Goal: Task Accomplishment & Management: Complete application form

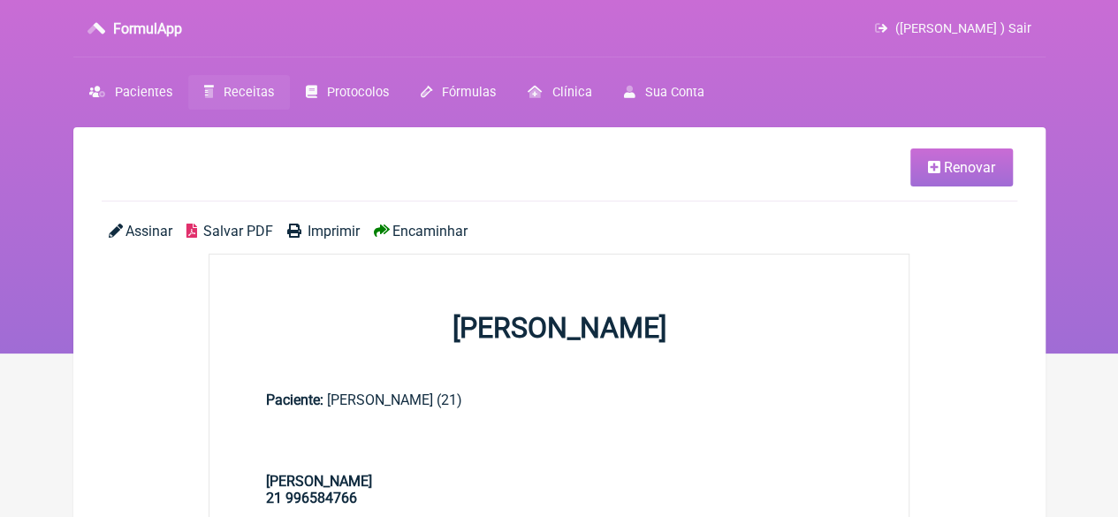
click at [242, 93] on span "Receitas" at bounding box center [249, 92] width 50 height 15
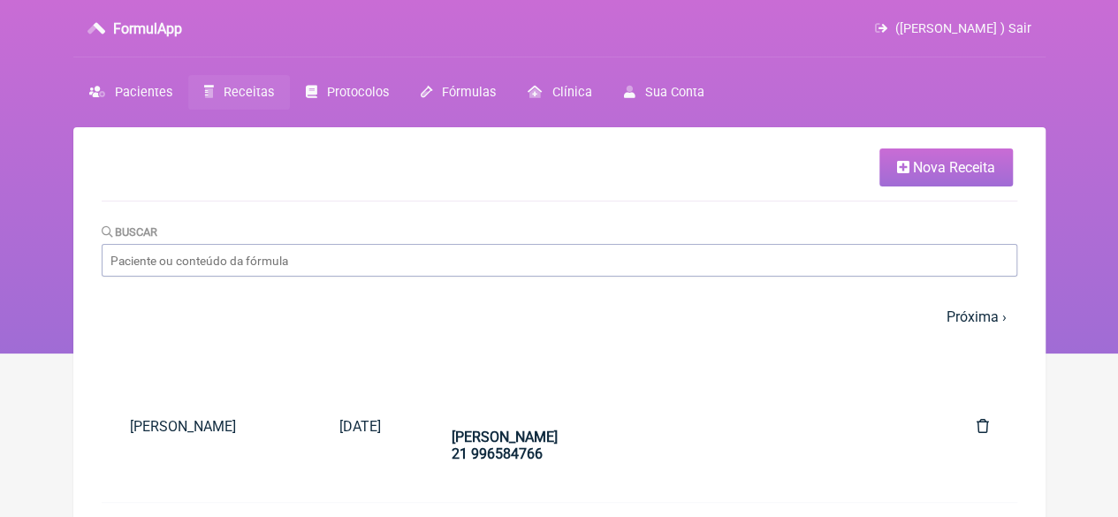
click at [949, 159] on span "Nova Receita" at bounding box center [954, 167] width 82 height 17
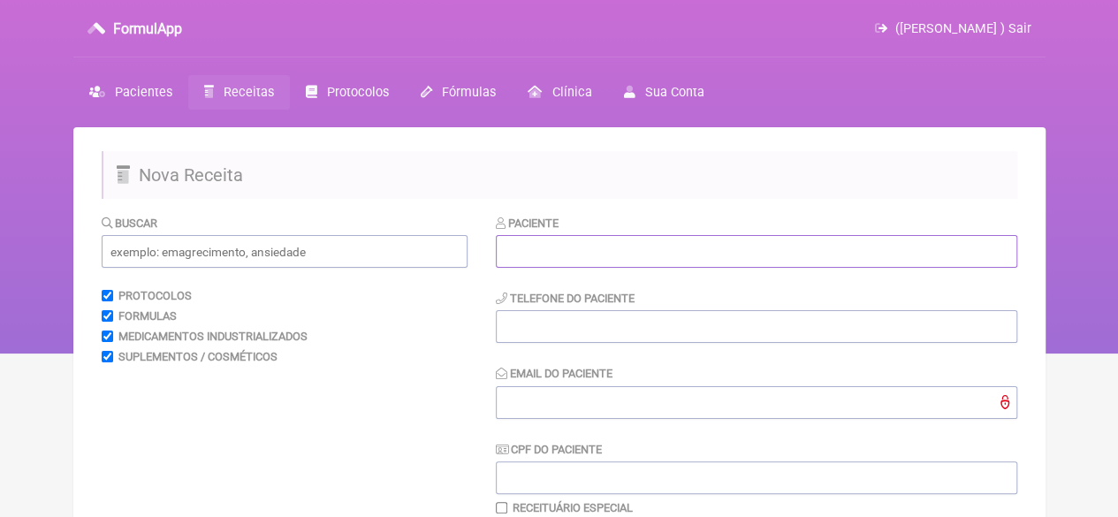
click at [645, 254] on input "text" at bounding box center [757, 251] width 522 height 33
paste input "[PERSON_NAME]"
type input "[PERSON_NAME]"
click at [628, 331] on input "tel" at bounding box center [757, 326] width 522 height 33
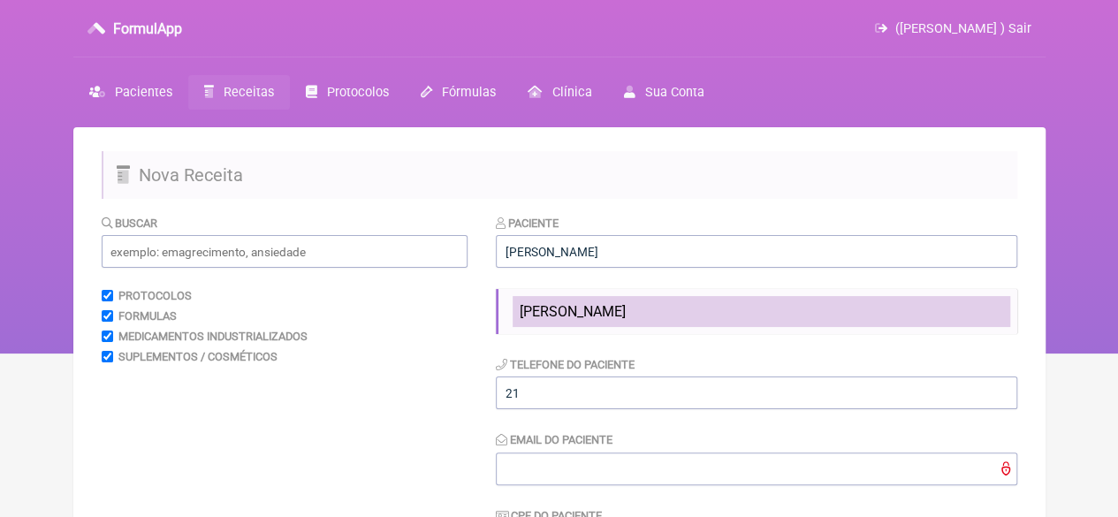
click at [599, 313] on span "[PERSON_NAME]" at bounding box center [573, 311] width 106 height 17
type input "21964153895"
type input "X@X"
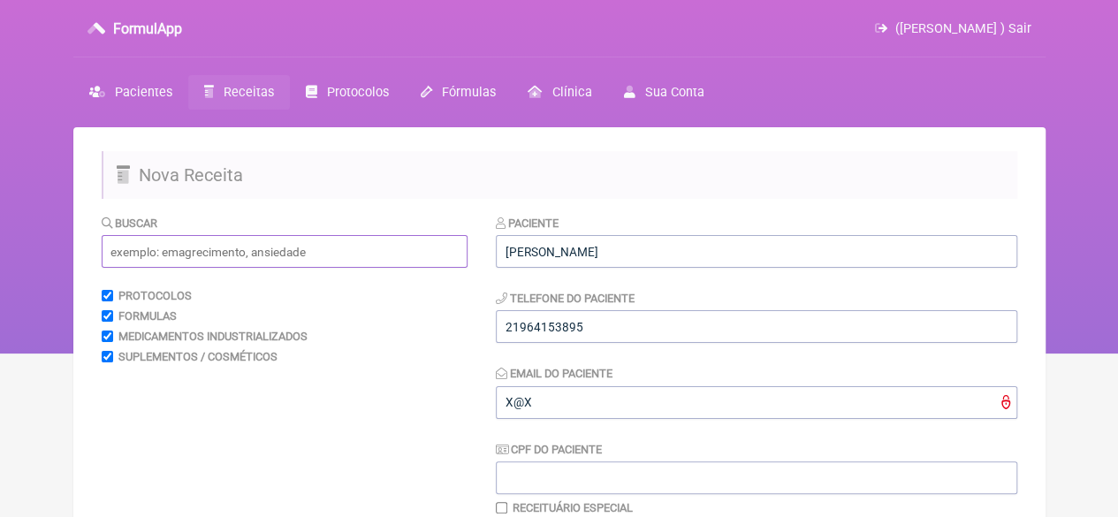
click at [275, 255] on input "text" at bounding box center [285, 251] width 366 height 33
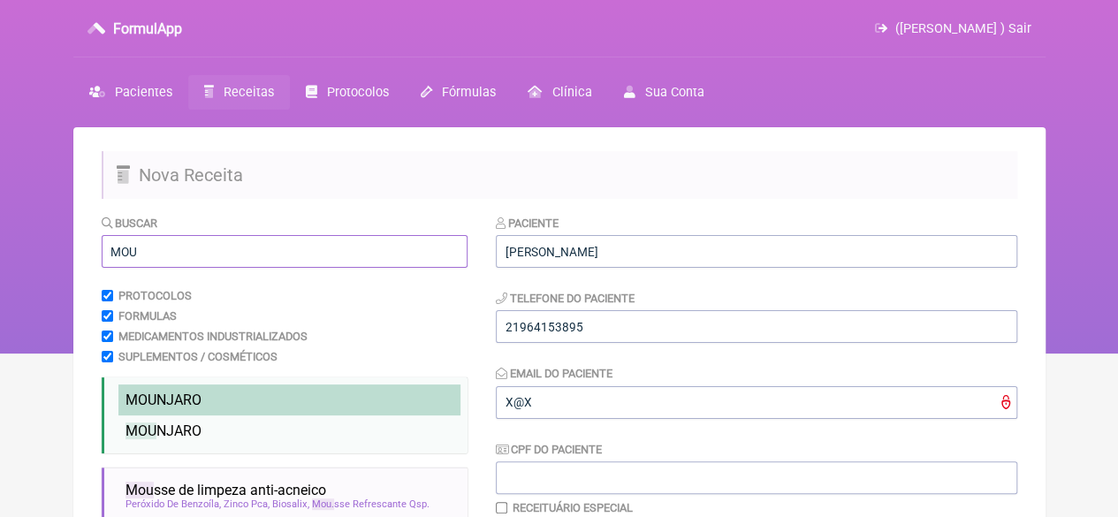
type input "MOU"
click at [176, 400] on span "MOU NJARO" at bounding box center [164, 400] width 76 height 17
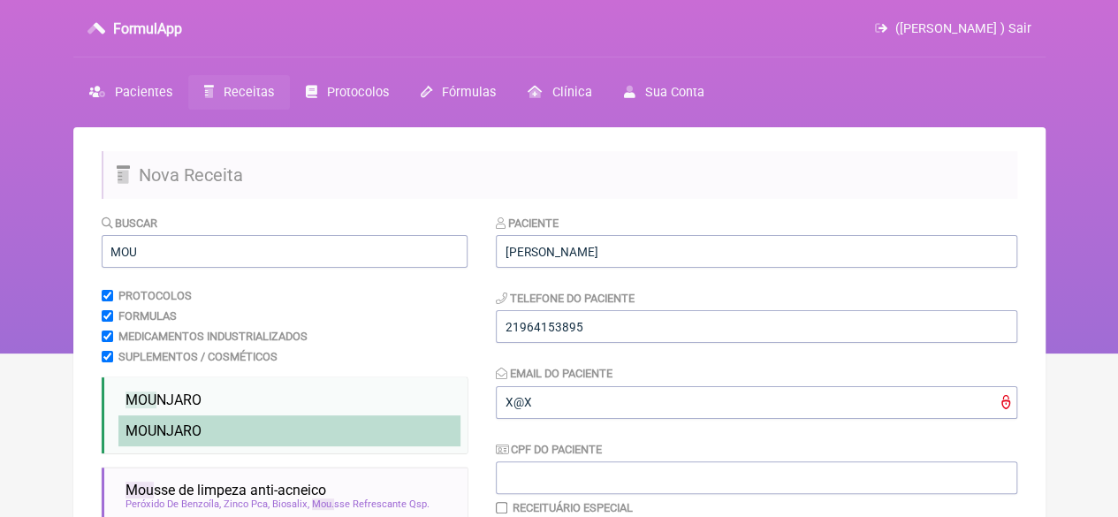
click at [182, 427] on span "MOU NJARO" at bounding box center [164, 431] width 76 height 17
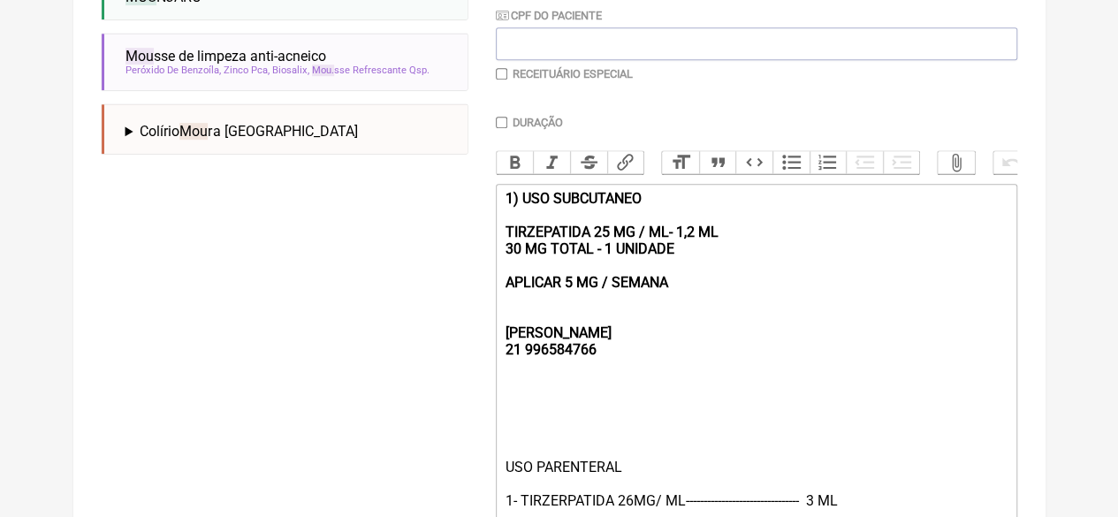
scroll to position [442, 0]
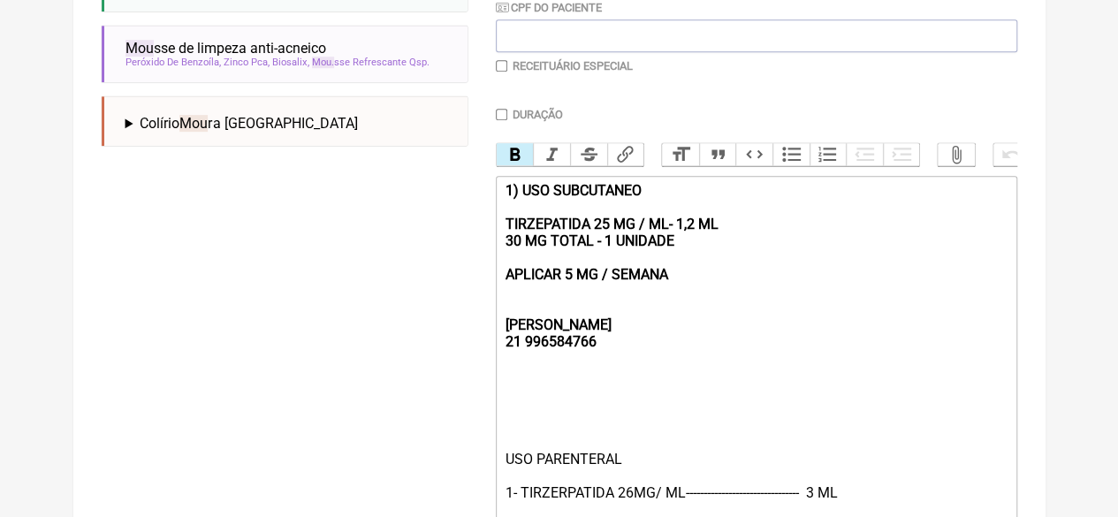
drag, startPoint x: 699, startPoint y: 293, endPoint x: 409, endPoint y: 178, distance: 311.9
click at [409, 177] on form "Buscar MOU Protocolos Formulas Medicamentos Industrializados Suplementos / Cosm…" at bounding box center [560, 230] width 916 height 916
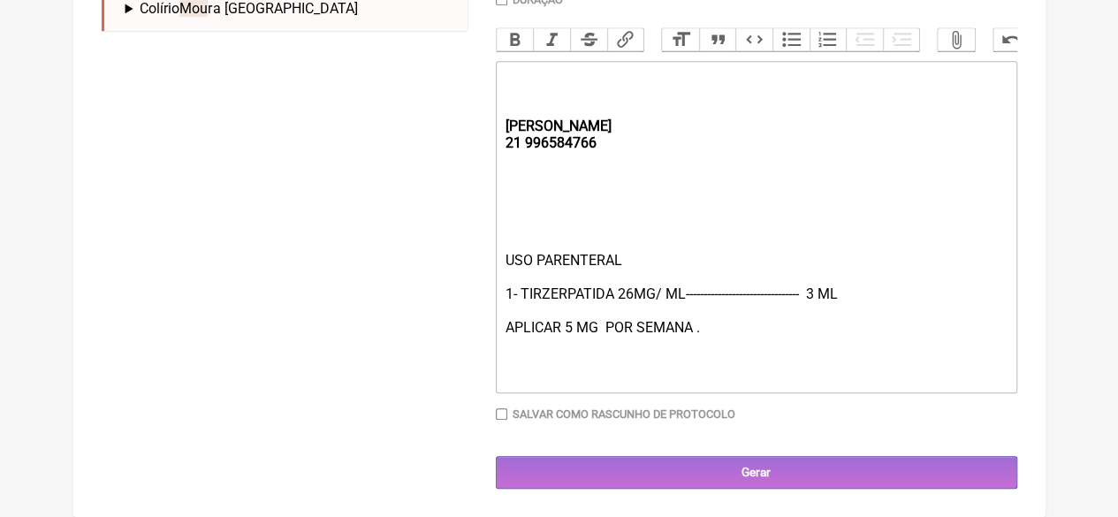
scroll to position [576, 0]
click at [812, 293] on div "USO PARENTERAL 1- TIRZERPATIDA 26MG/ ML-------------------------------- 3 ML AP…" at bounding box center [756, 319] width 502 height 134
type trix-editor "<div><strong><br><br><br>REBECCA&nbsp;<br>21 996584766</strong></div><div><br><…"
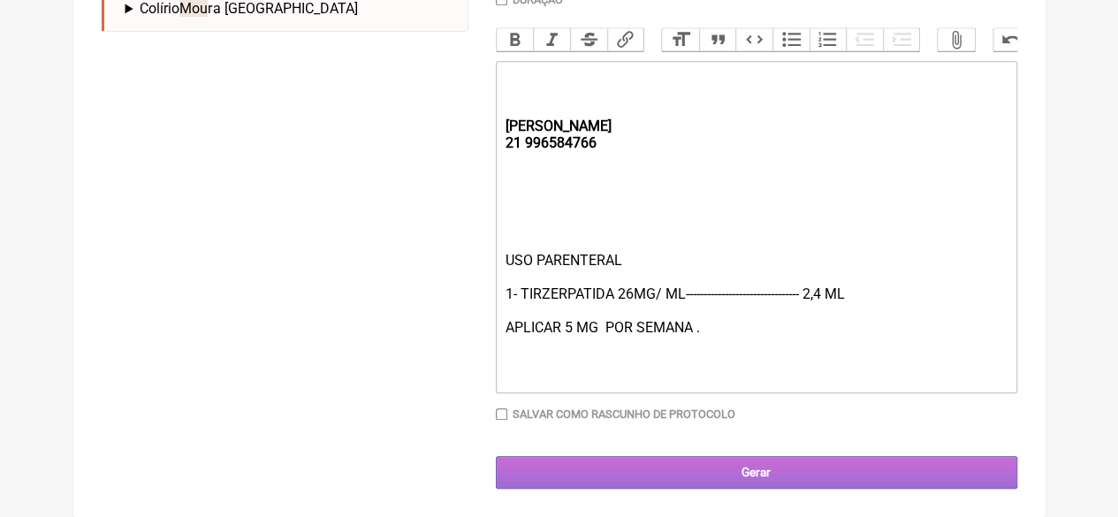
click at [727, 476] on input "Gerar" at bounding box center [757, 472] width 522 height 33
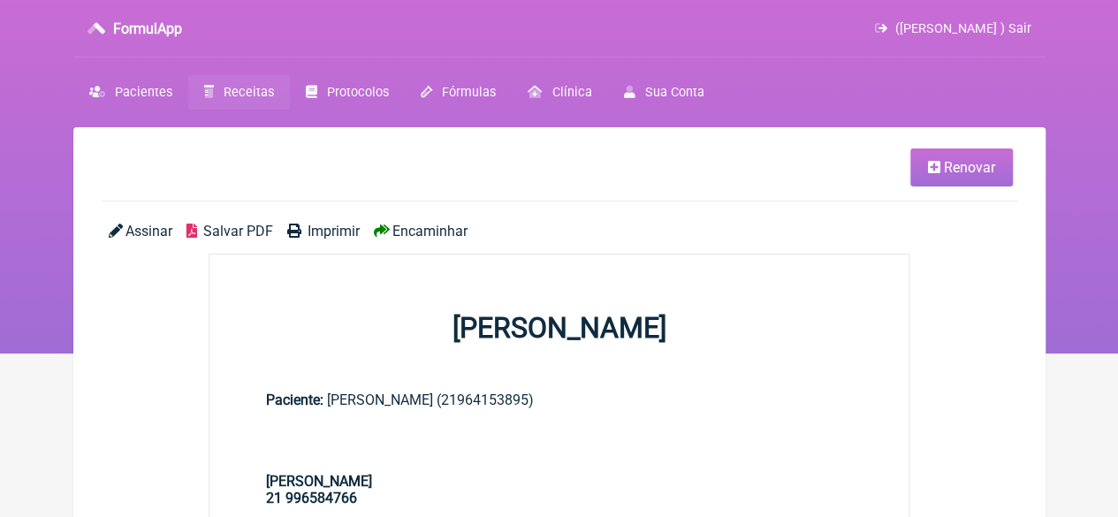
click at [328, 225] on span "Imprimir" at bounding box center [334, 231] width 52 height 17
click at [228, 82] on link "Receitas" at bounding box center [239, 92] width 102 height 34
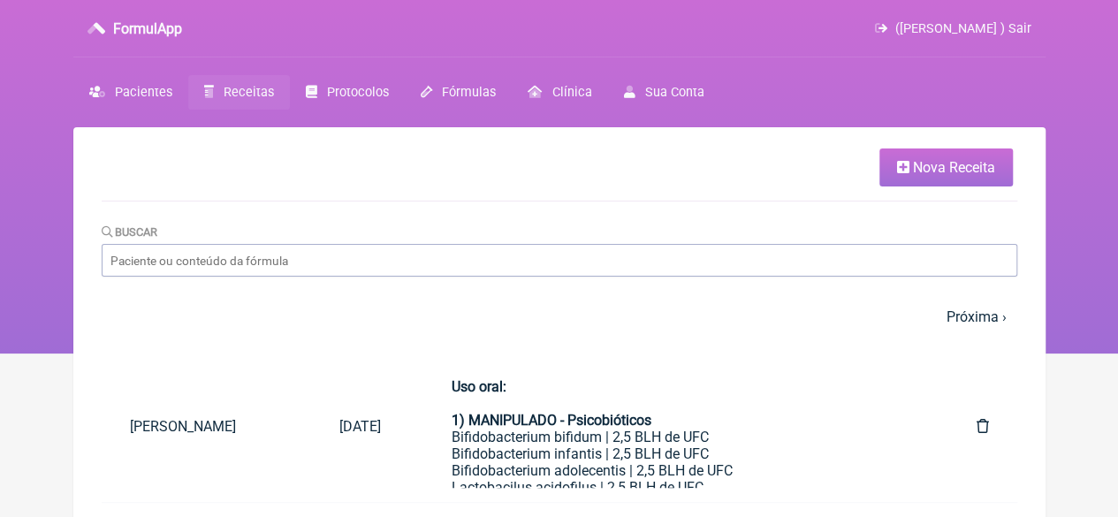
click at [909, 156] on link "Nova Receita" at bounding box center [946, 168] width 133 height 38
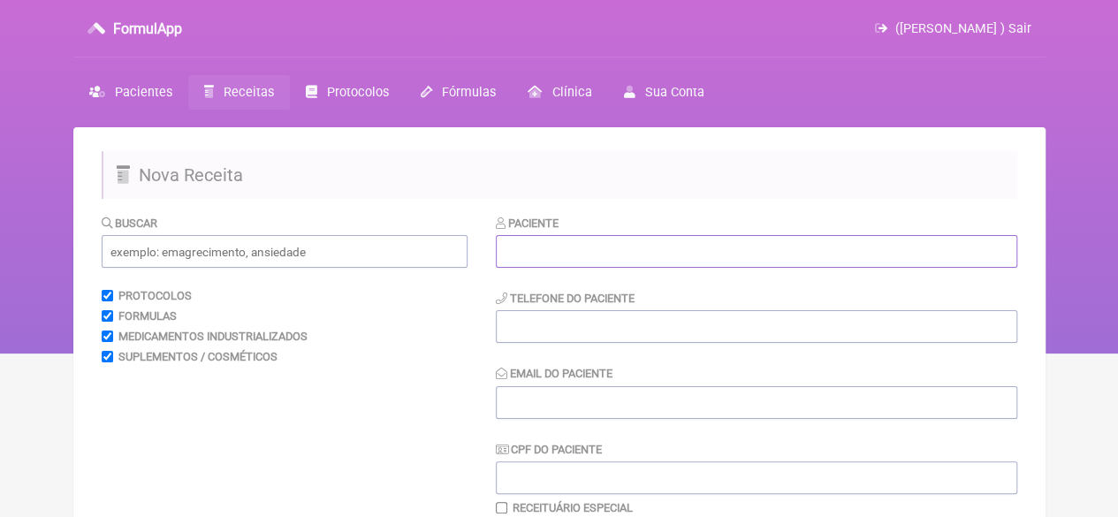
click at [553, 253] on input "text" at bounding box center [757, 251] width 522 height 33
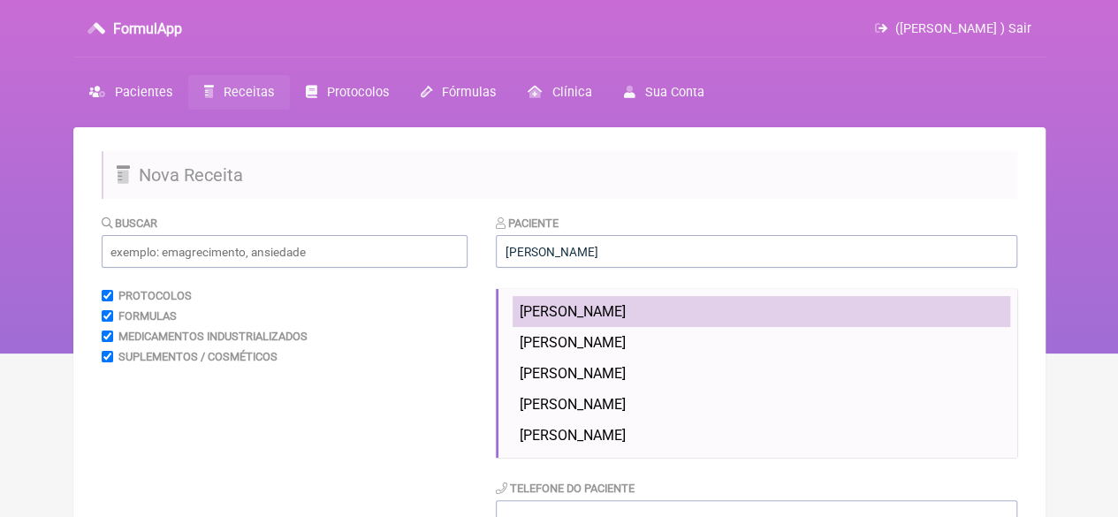
click at [707, 305] on li "[PERSON_NAME]" at bounding box center [762, 311] width 498 height 31
type input "[PERSON_NAME]"
type input "21980895153"
type input "X@X"
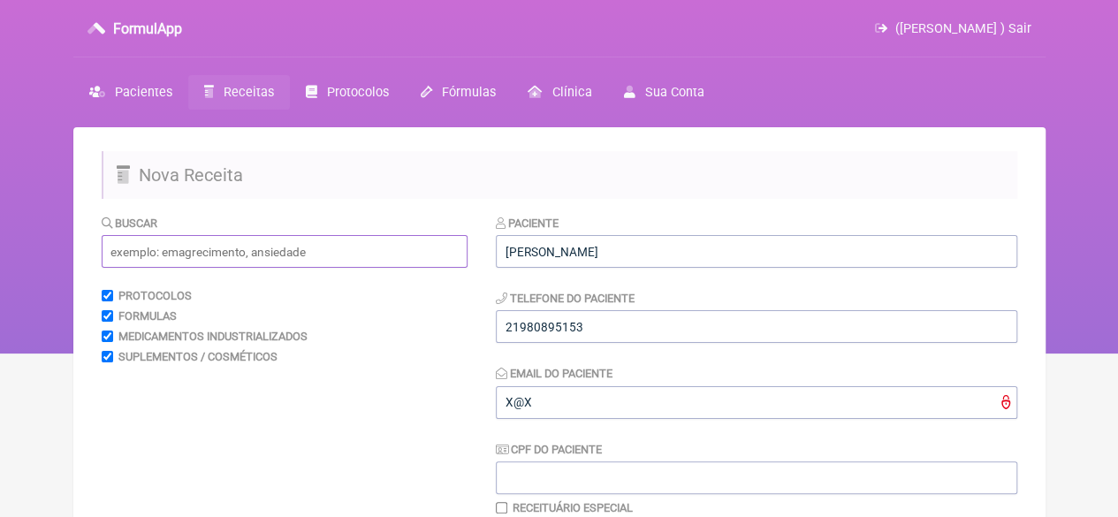
click at [272, 255] on input "text" at bounding box center [285, 251] width 366 height 33
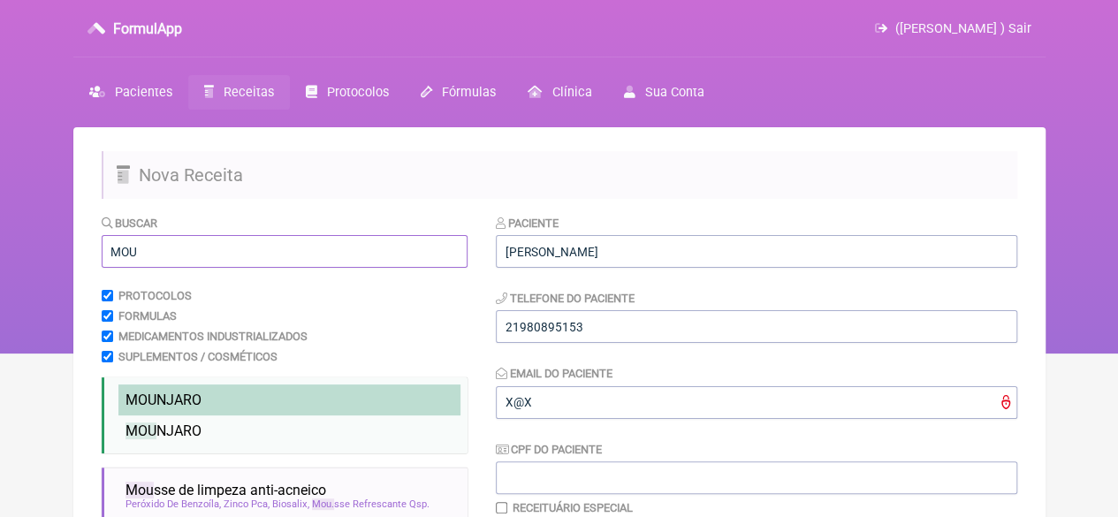
type input "MOU"
click at [195, 402] on span "MOU NJARO" at bounding box center [164, 400] width 76 height 17
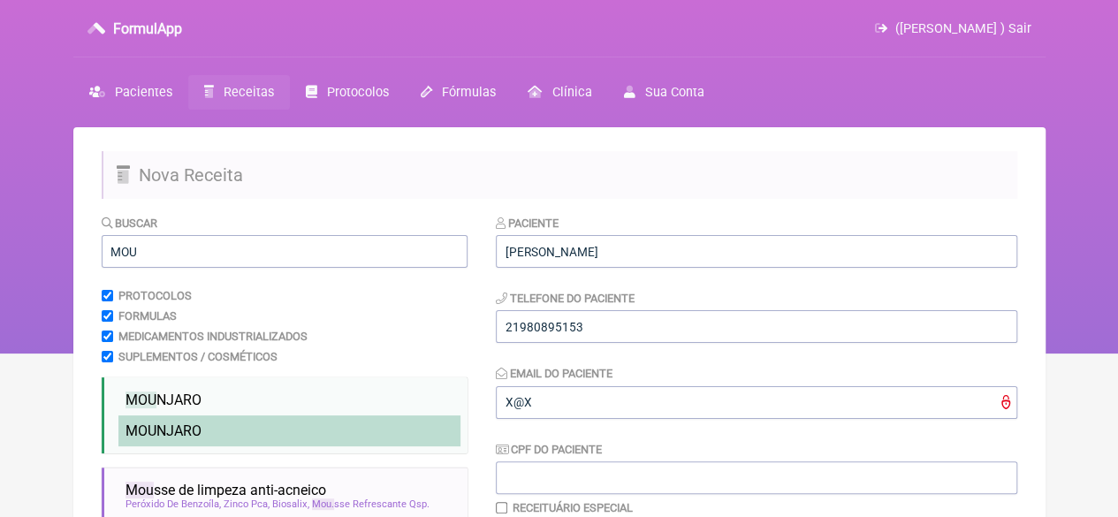
click at [197, 432] on span "MOU NJARO" at bounding box center [164, 431] width 76 height 17
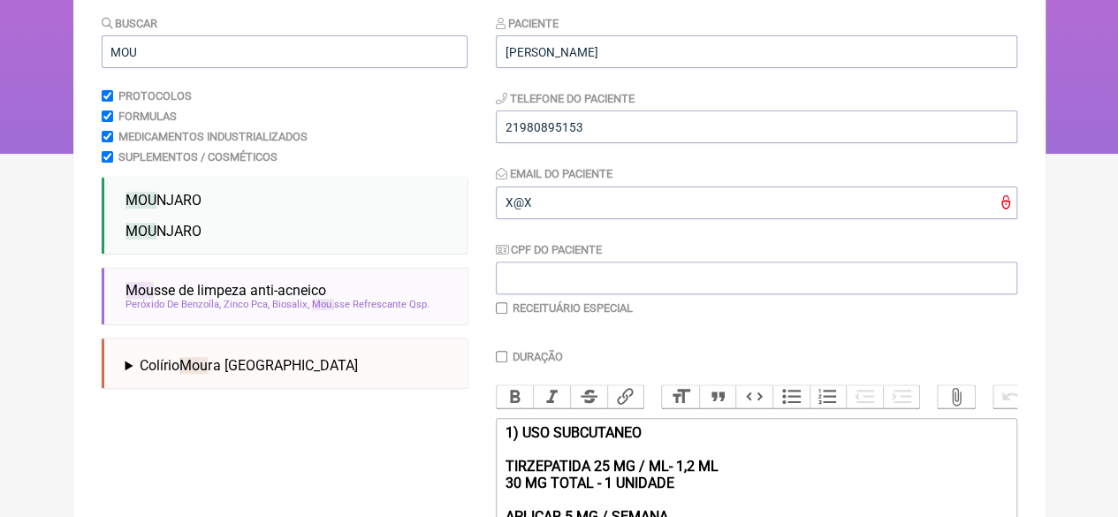
scroll to position [430, 0]
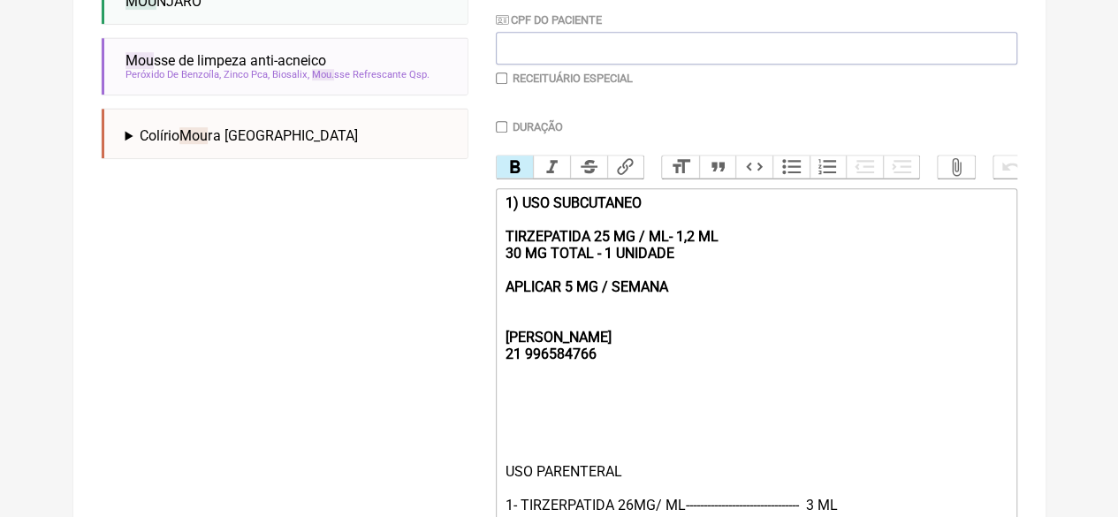
drag, startPoint x: 605, startPoint y: 303, endPoint x: 503, endPoint y: 192, distance: 150.8
click at [503, 192] on div "Duração Duração de 30 dias Bold Italic Strikethrough Link Heading Quote Code Bu…" at bounding box center [757, 382] width 522 height 525
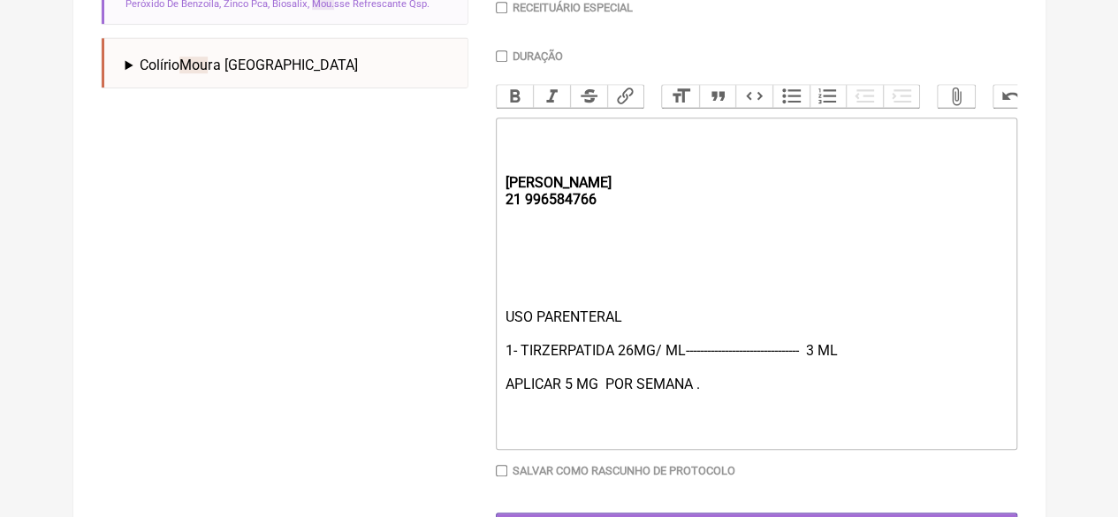
scroll to position [576, 0]
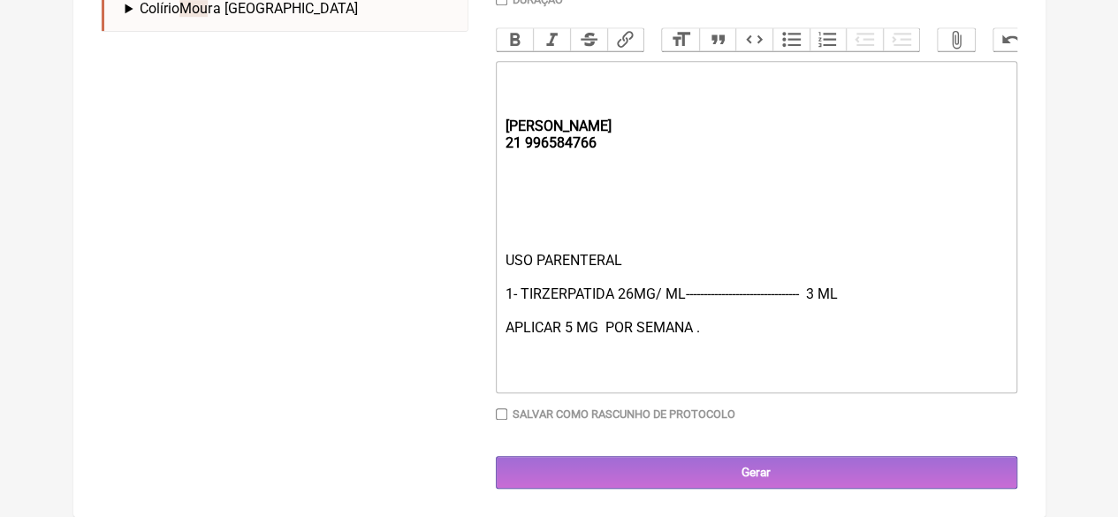
click at [567, 324] on div "USO PARENTERAL 1- TIRZERPATIDA 26MG/ ML-------------------------------- 3 ML AP…" at bounding box center [756, 319] width 502 height 134
type trix-editor "<div><strong><br><br><br>[PERSON_NAME];<br>21 996584766</strong></div><div><br>…"
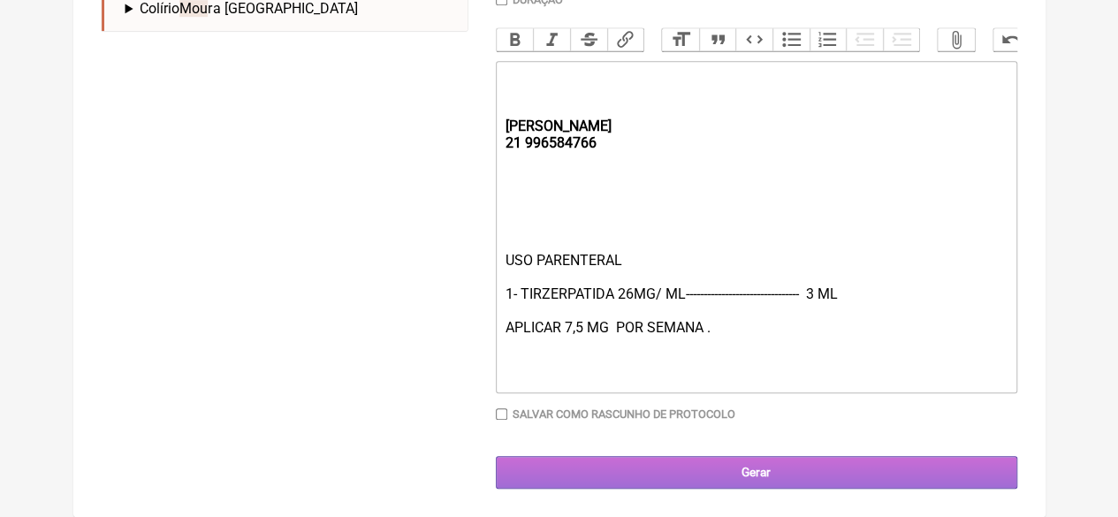
click at [692, 477] on input "Gerar" at bounding box center [757, 472] width 522 height 33
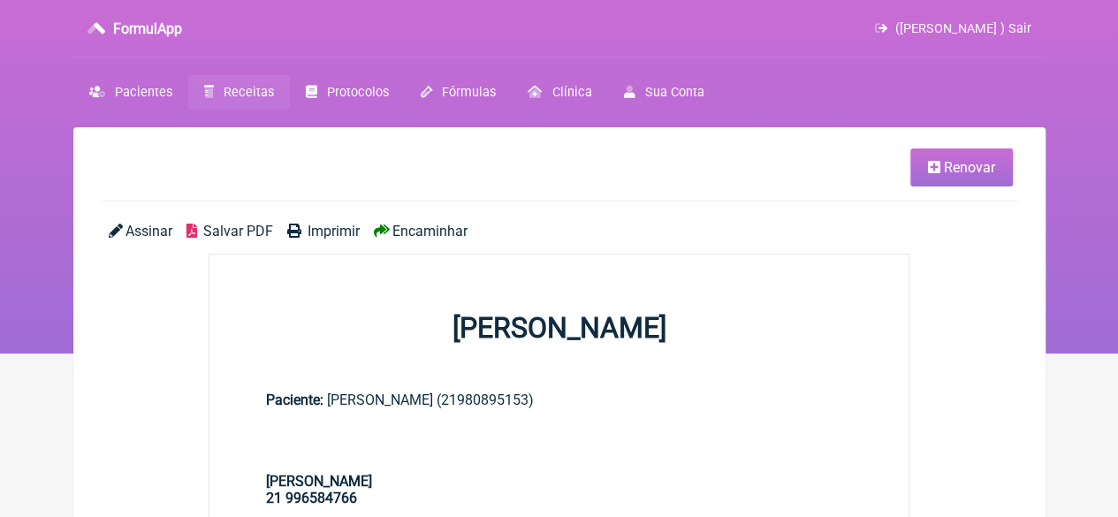
click at [316, 234] on span "Imprimir" at bounding box center [334, 231] width 52 height 17
click at [217, 86] on link "Receitas" at bounding box center [239, 92] width 102 height 34
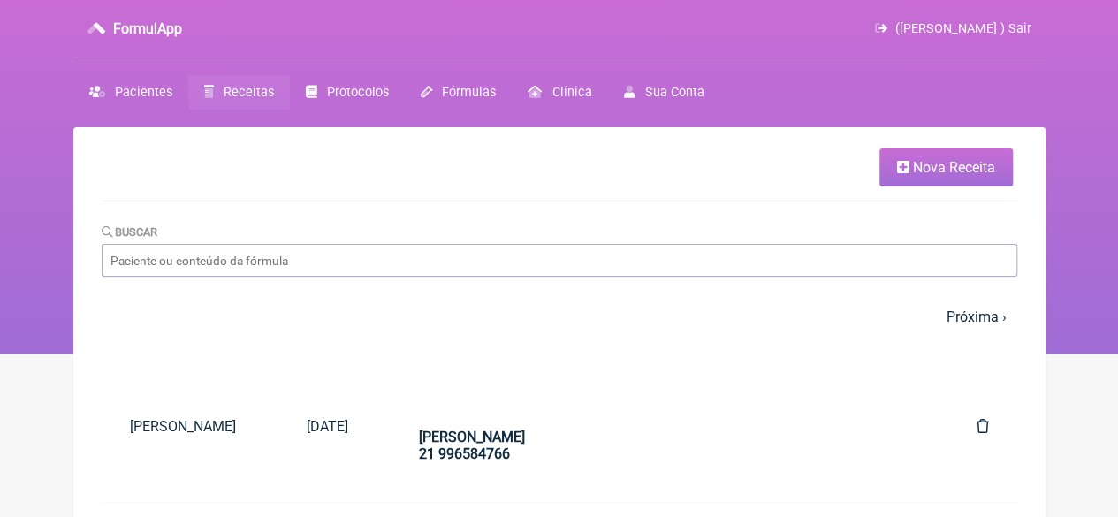
click at [960, 164] on span "Nova Receita" at bounding box center [954, 167] width 82 height 17
